Goal: Information Seeking & Learning: Understand process/instructions

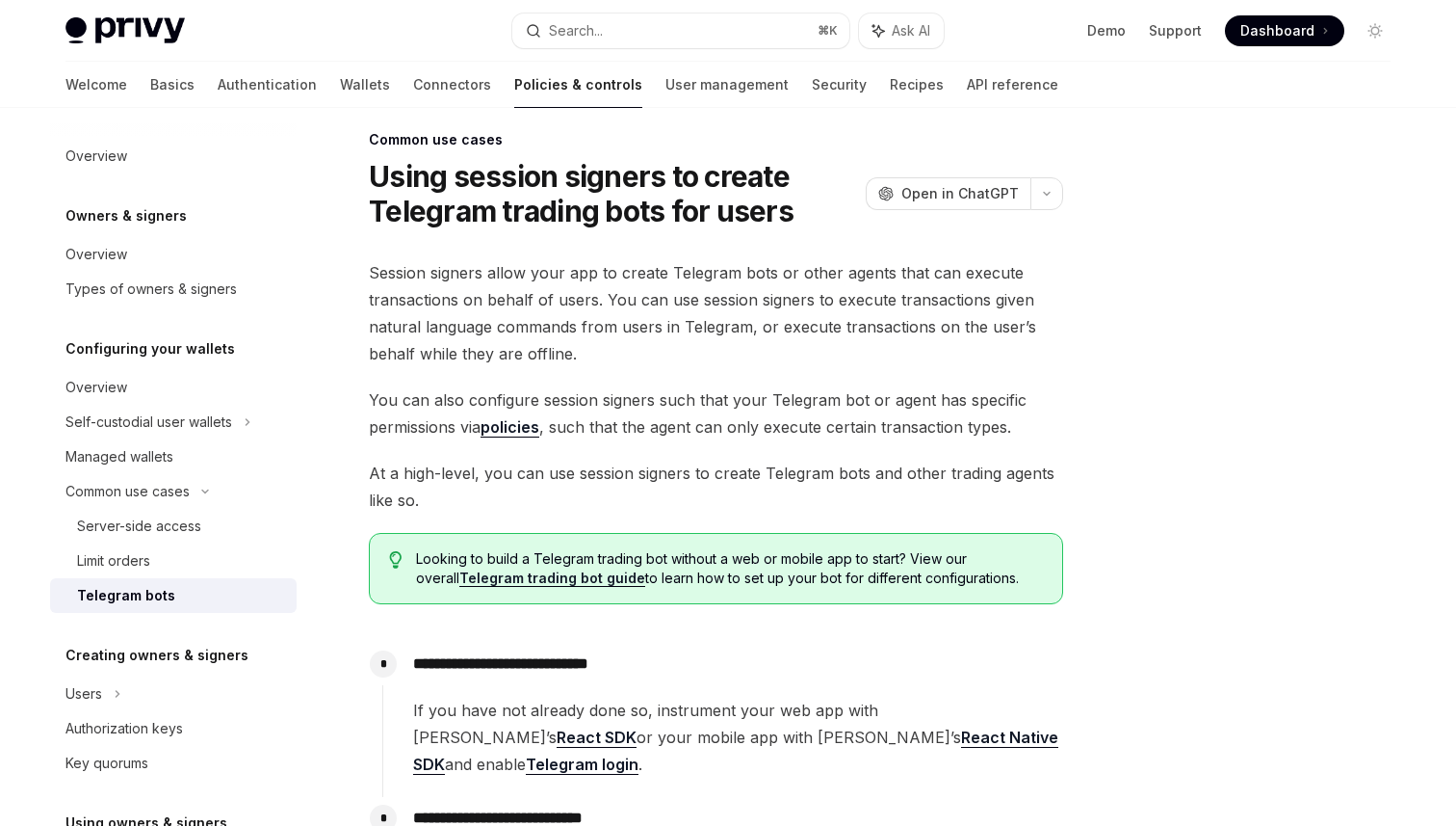
scroll to position [21, 0]
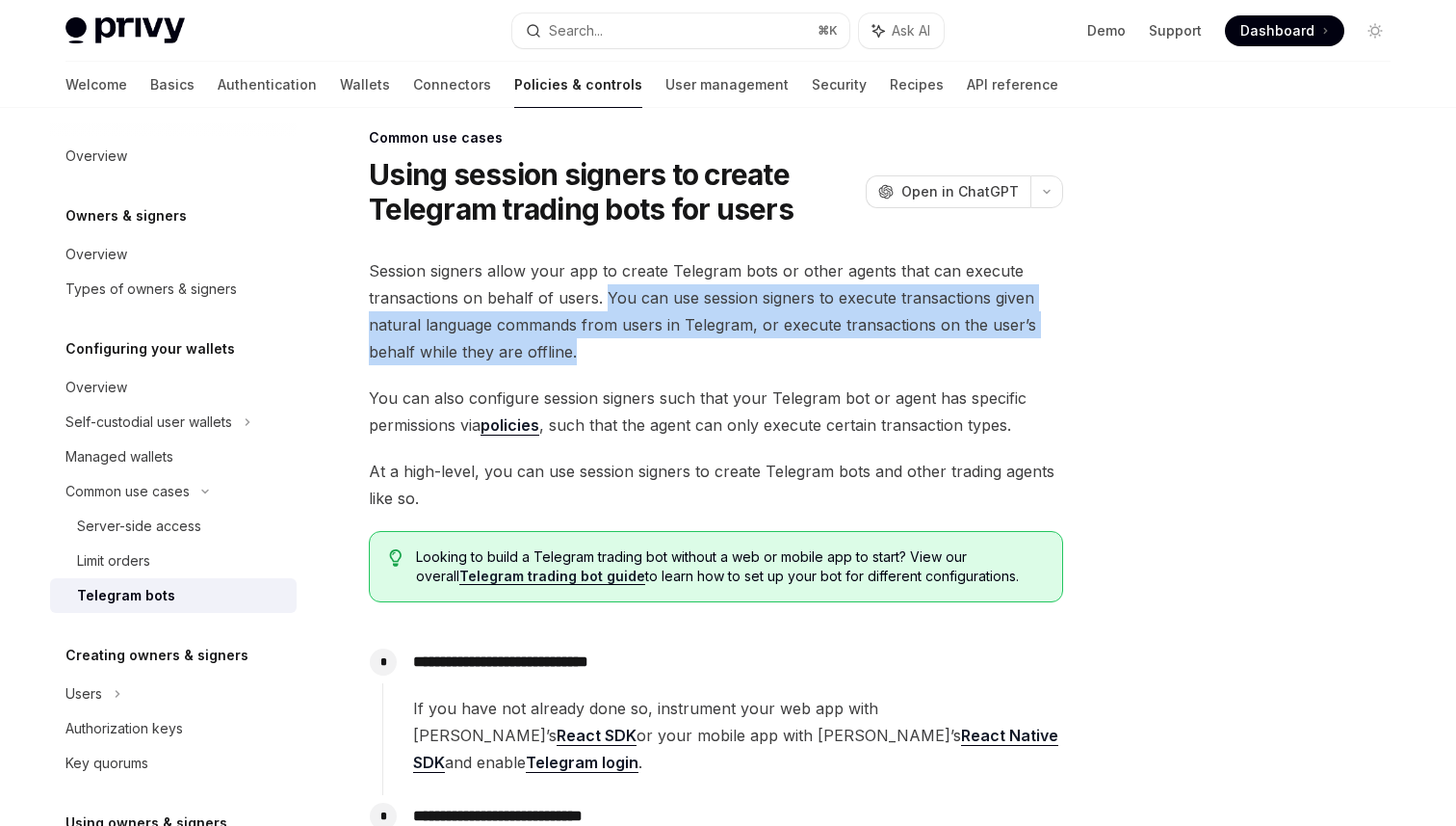
drag, startPoint x: 606, startPoint y: 300, endPoint x: 620, endPoint y: 352, distance: 53.9
click at [620, 352] on span "Session signers allow your app to create Telegram bots or other agents that can…" at bounding box center [716, 311] width 695 height 108
drag, startPoint x: 620, startPoint y: 352, endPoint x: 607, endPoint y: 300, distance: 53.6
click at [607, 300] on span "Session signers allow your app to create Telegram bots or other agents that can…" at bounding box center [716, 311] width 695 height 108
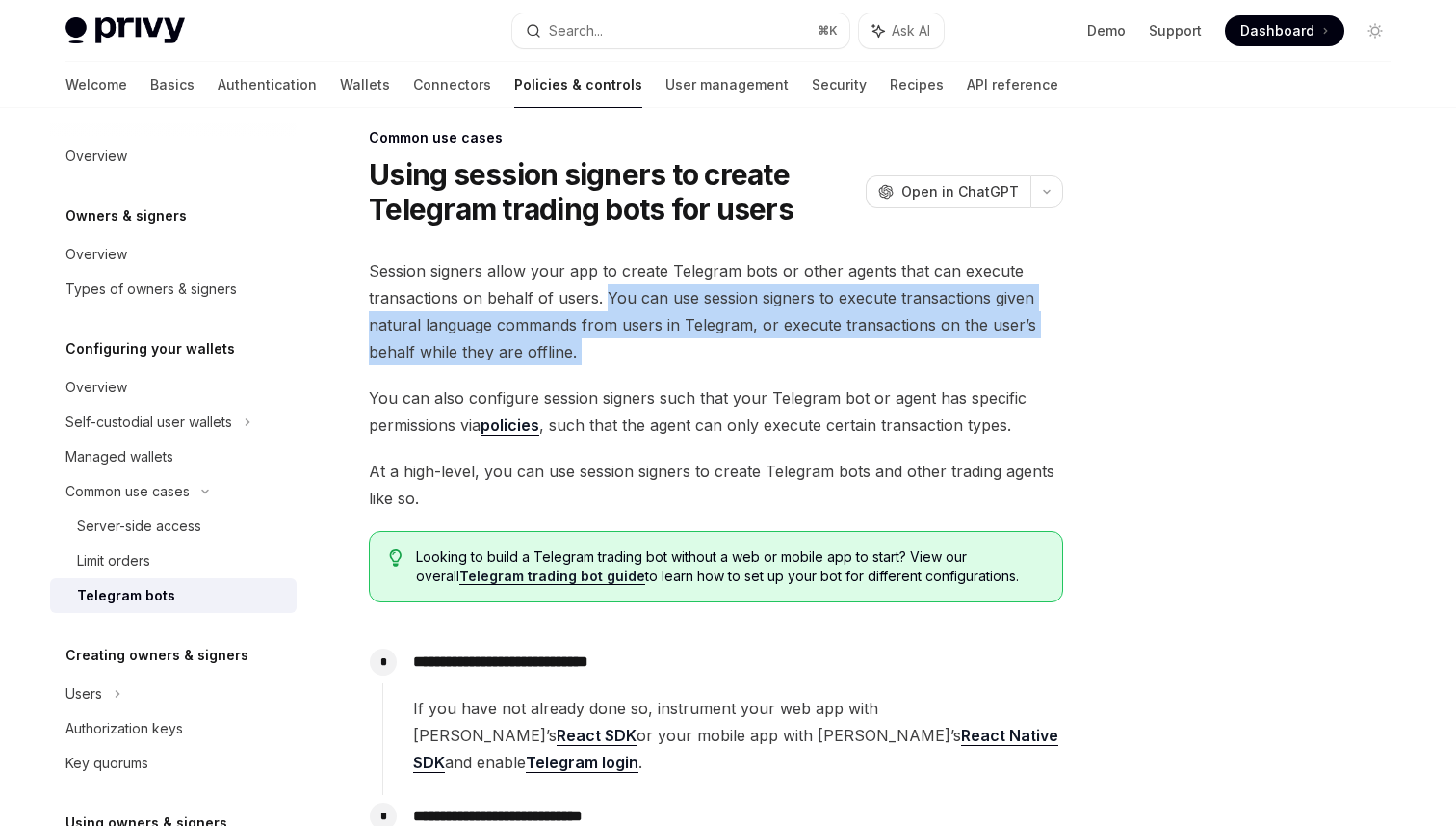
click at [607, 300] on span "Session signers allow your app to create Telegram bots or other agents that can…" at bounding box center [716, 311] width 695 height 108
drag, startPoint x: 605, startPoint y: 295, endPoint x: 633, endPoint y: 353, distance: 64.4
click at [633, 353] on span "Session signers allow your app to create Telegram bots or other agents that can…" at bounding box center [716, 311] width 695 height 108
drag, startPoint x: 633, startPoint y: 353, endPoint x: 598, endPoint y: 288, distance: 73.8
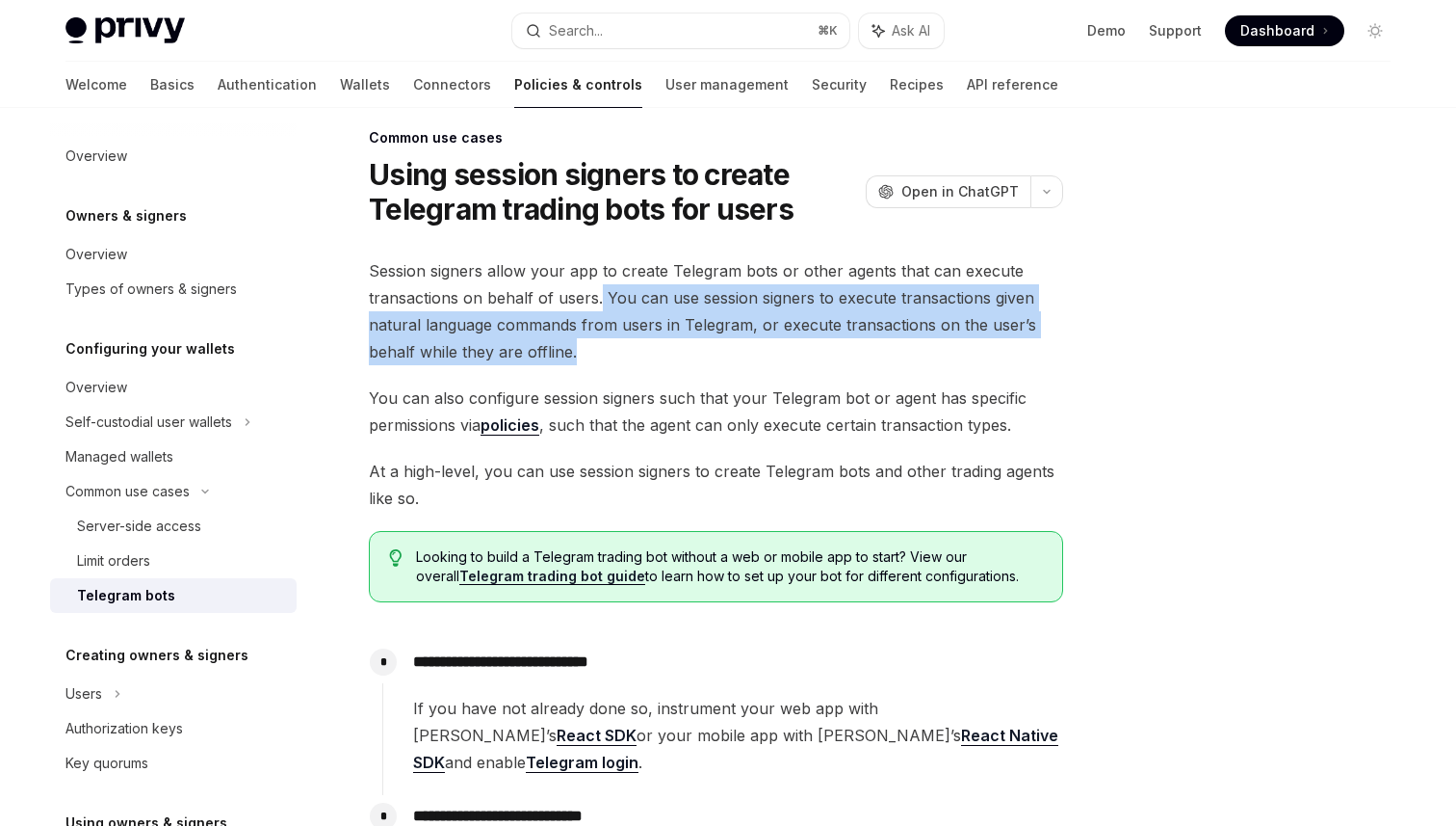
click at [598, 288] on span "Session signers allow your app to create Telegram bots or other agents that can…" at bounding box center [716, 311] width 695 height 108
drag, startPoint x: 607, startPoint y: 292, endPoint x: 623, endPoint y: 341, distance: 51.5
click at [623, 341] on span "Session signers allow your app to create Telegram bots or other agents that can…" at bounding box center [716, 311] width 695 height 108
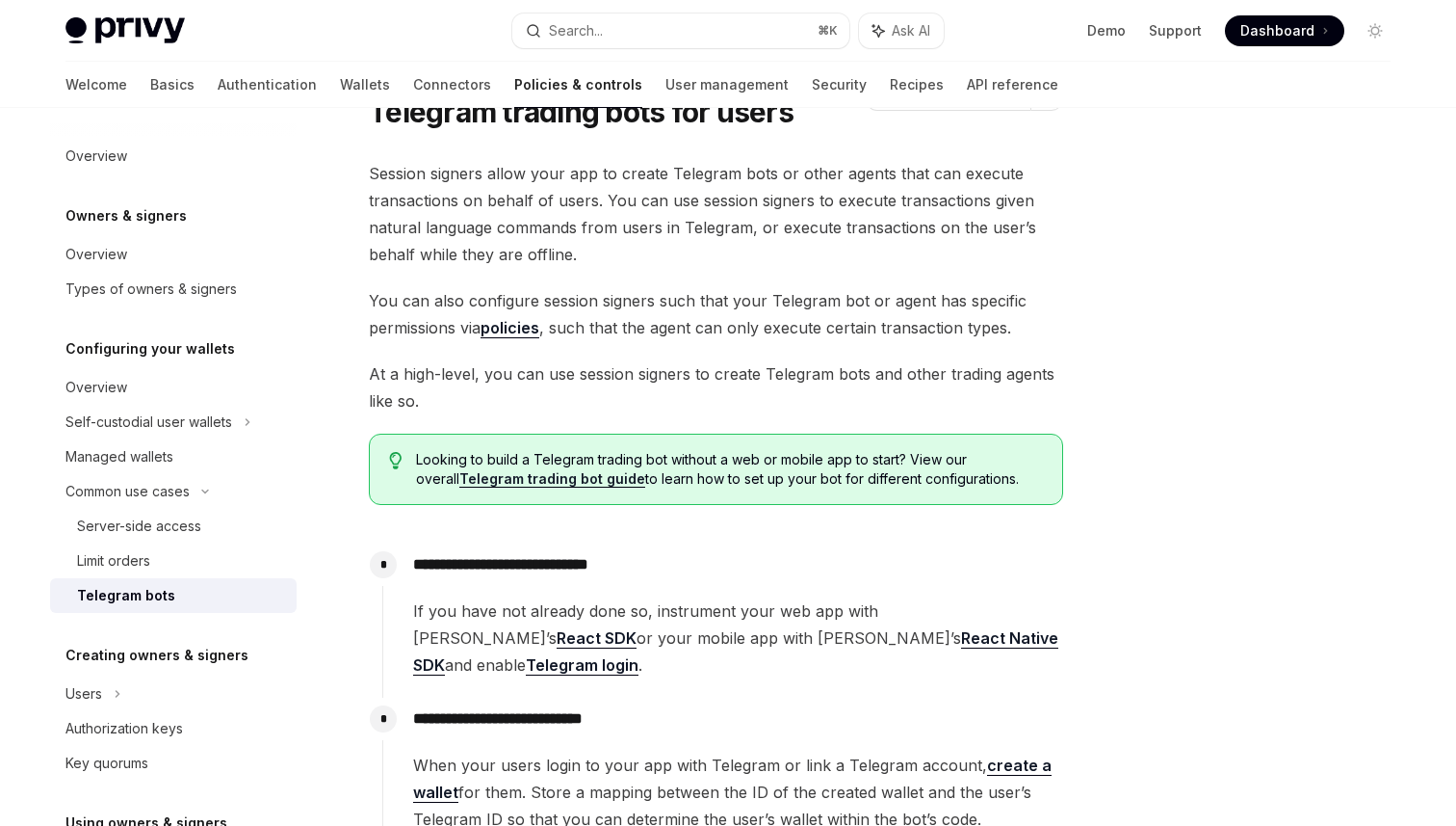
scroll to position [122, 0]
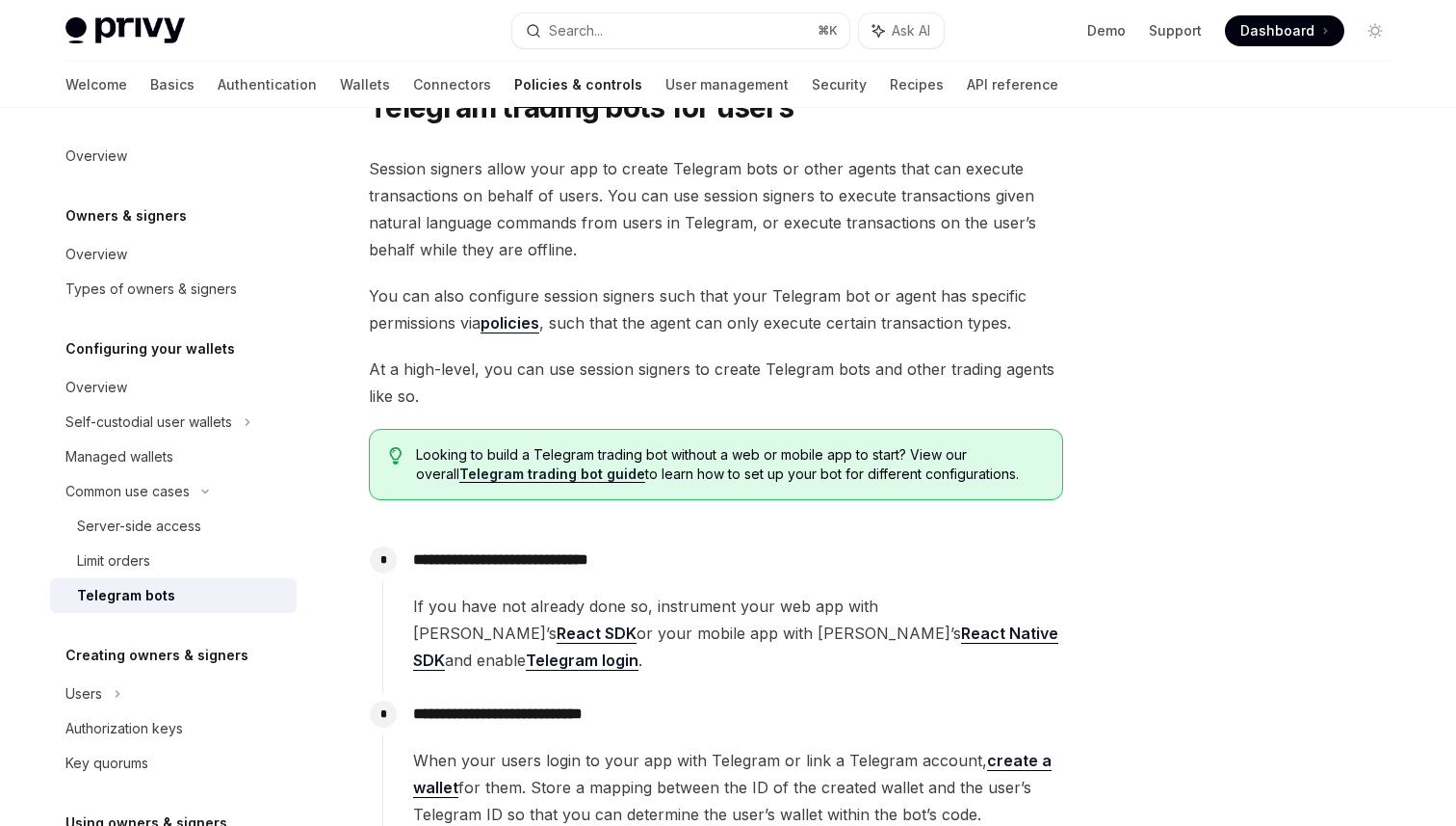
click at [628, 217] on span "Session signers allow your app to create Telegram bots or other agents that can…" at bounding box center [716, 209] width 695 height 108
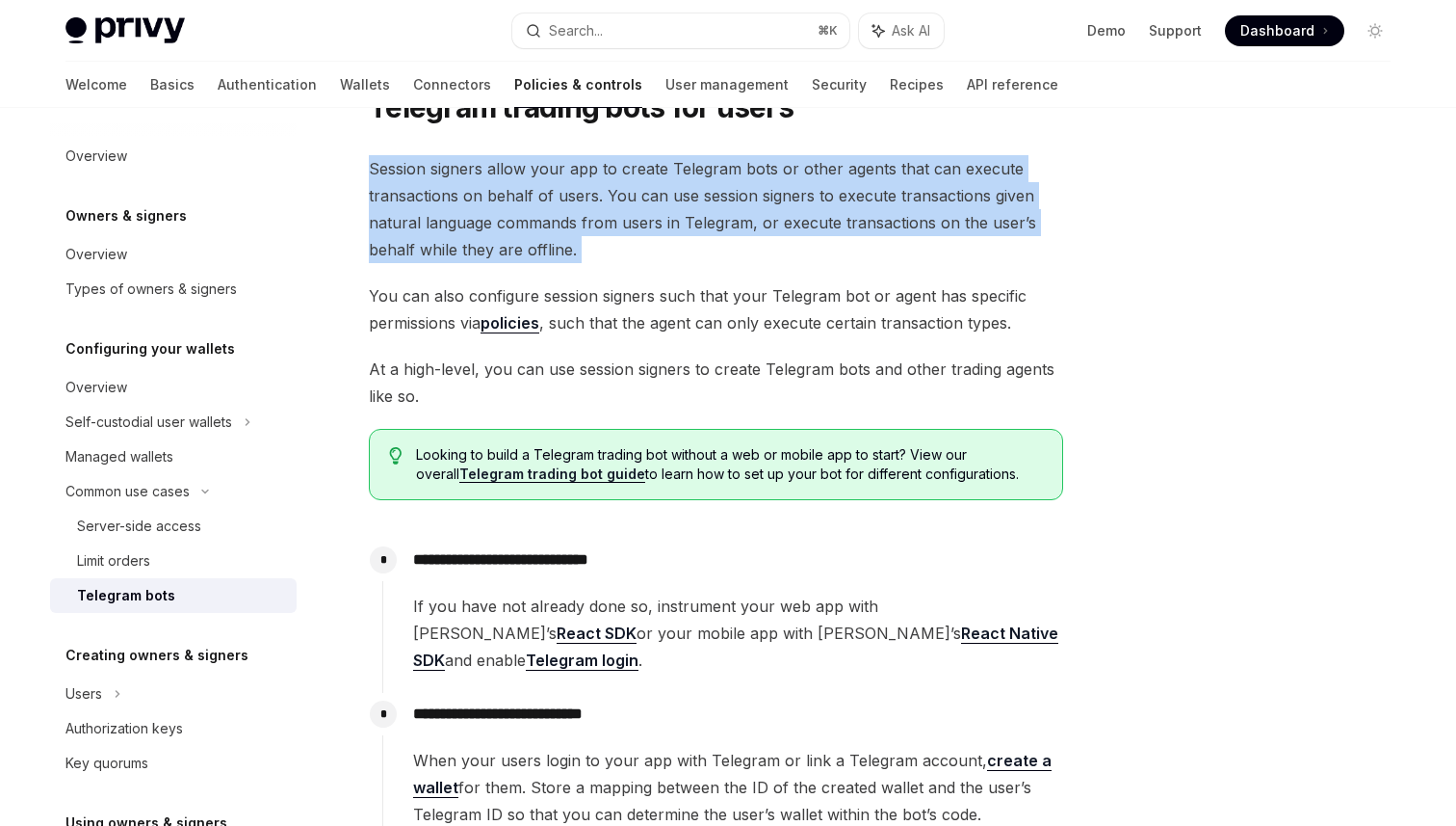
click at [657, 326] on span "You can also configure session signers such that your Telegram bot or agent has…" at bounding box center [716, 309] width 695 height 54
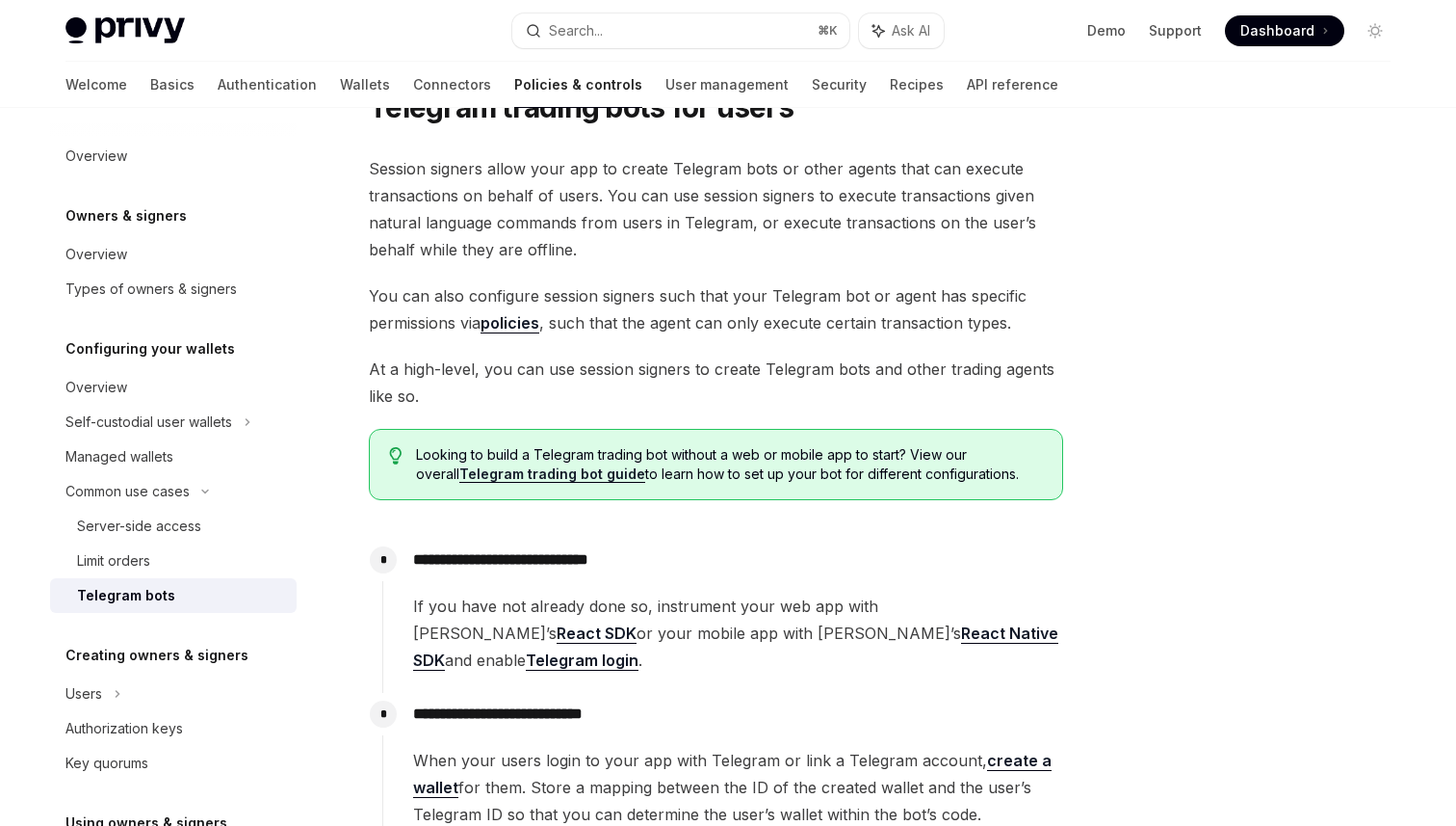
click at [657, 326] on span "You can also configure session signers such that your Telegram bot or agent has…" at bounding box center [716, 309] width 695 height 54
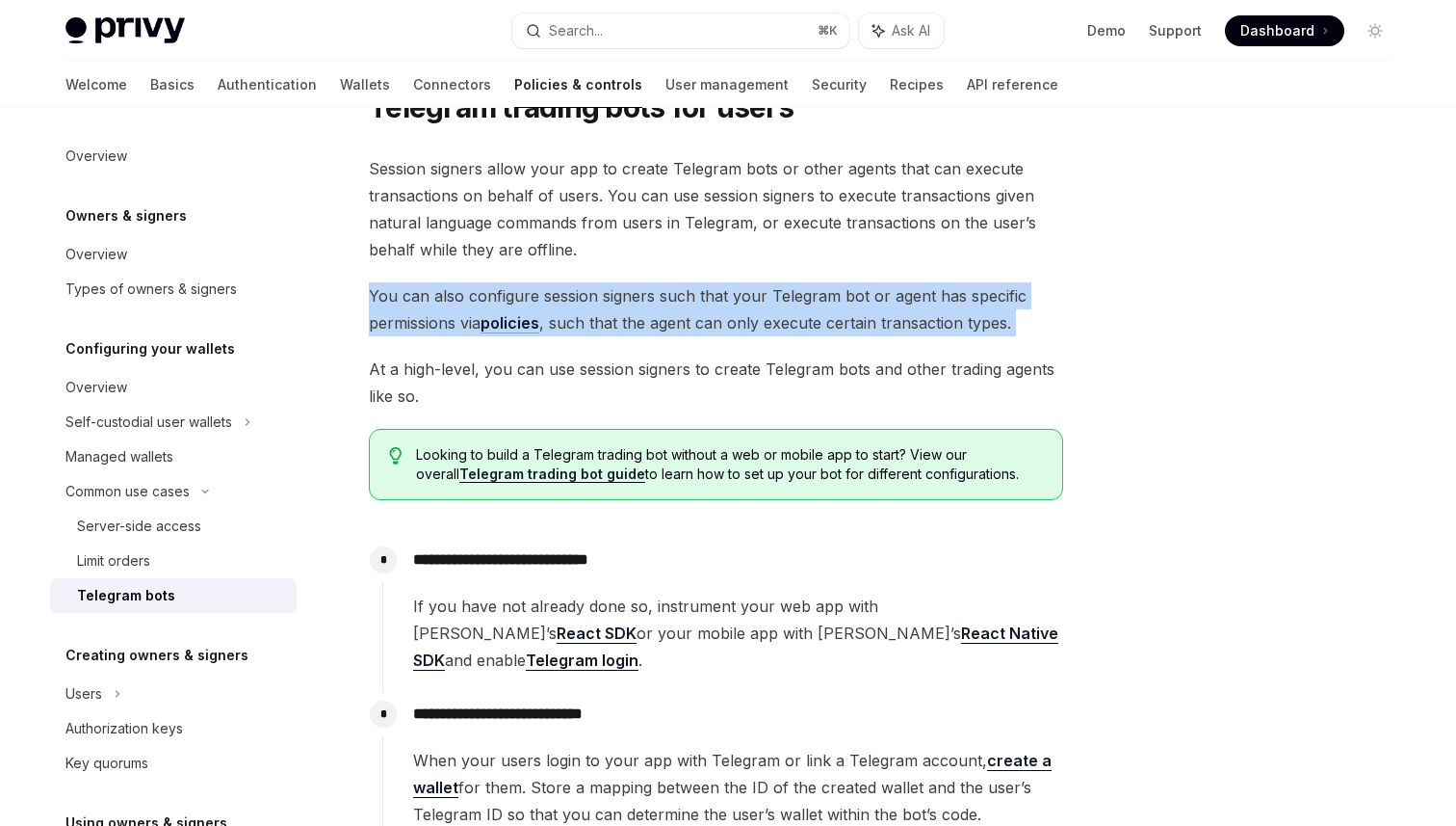
click at [581, 216] on span "Session signers allow your app to create Telegram bots or other agents that can…" at bounding box center [716, 209] width 695 height 108
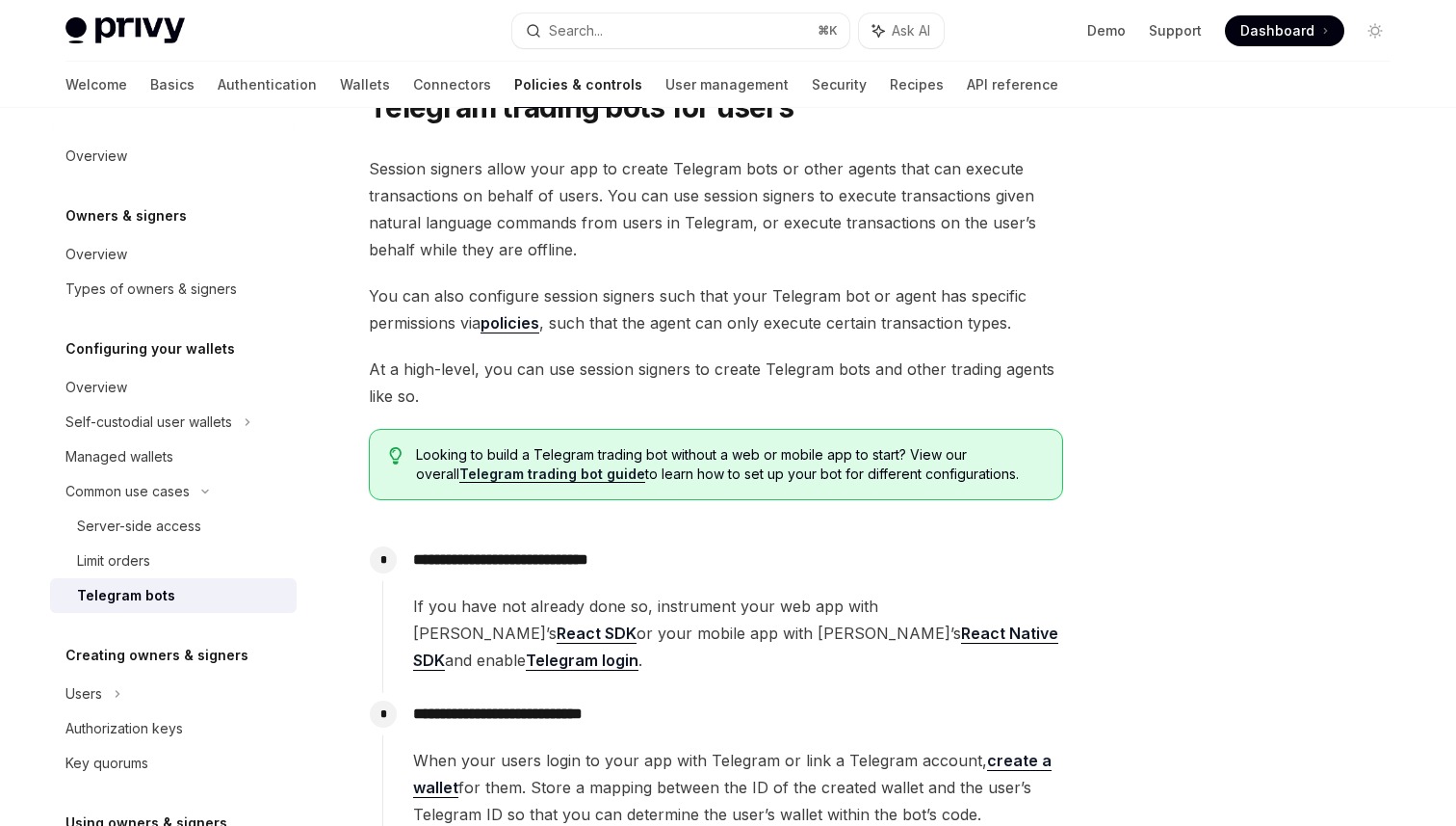
click at [581, 216] on span "Session signers allow your app to create Telegram bots or other agents that can…" at bounding box center [716, 209] width 695 height 108
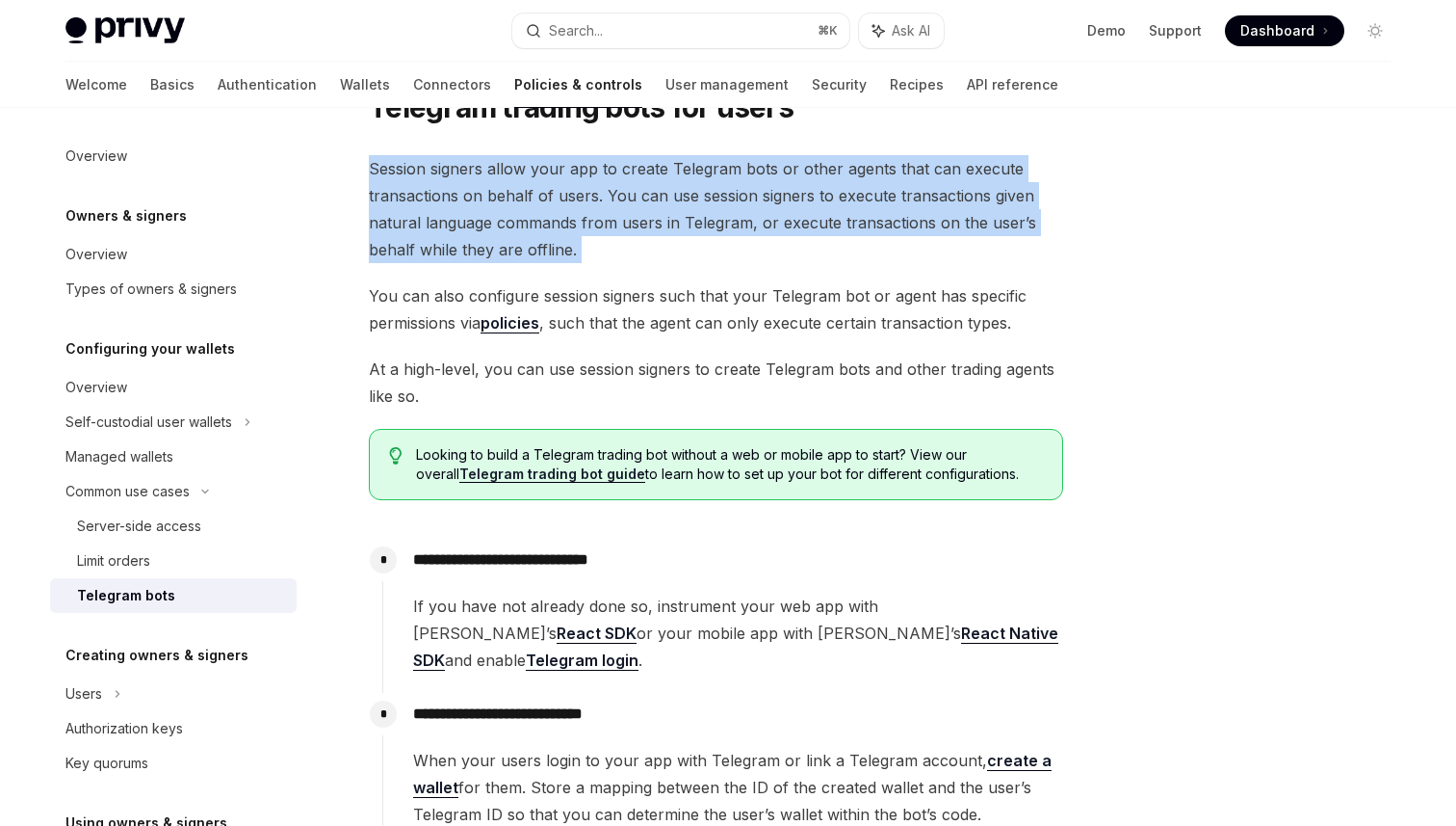
click at [581, 216] on span "Session signers allow your app to create Telegram bots or other agents that can…" at bounding box center [716, 209] width 695 height 108
